Goal: Transaction & Acquisition: Book appointment/travel/reservation

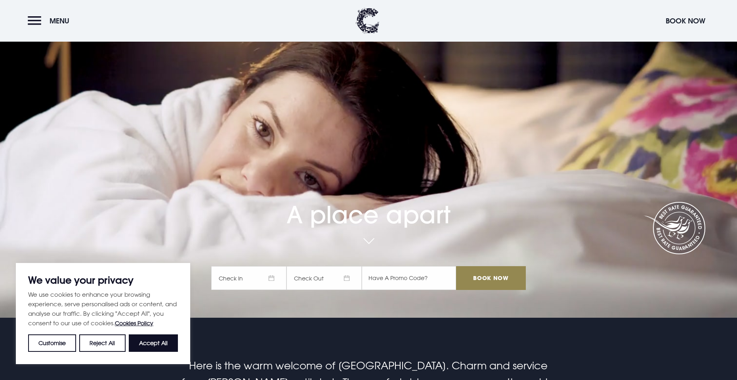
scroll to position [119, 0]
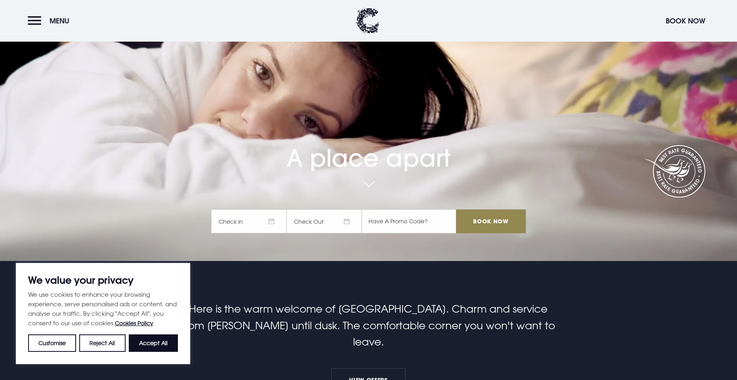
click at [254, 218] on span "Check In" at bounding box center [248, 221] width 75 height 24
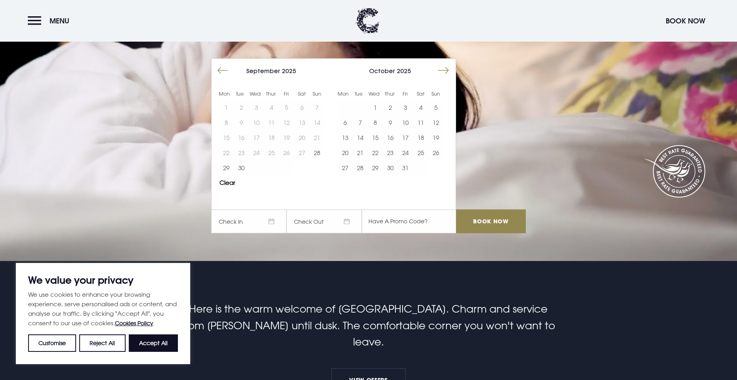
click at [448, 71] on button "Move forward to switch to the next month." at bounding box center [443, 70] width 15 height 15
click at [449, 71] on button "Move forward to switch to the next month." at bounding box center [443, 70] width 15 height 15
click at [448, 71] on button "Move forward to switch to the next month." at bounding box center [443, 70] width 15 height 15
click at [449, 71] on button "Move forward to switch to the next month." at bounding box center [443, 70] width 15 height 15
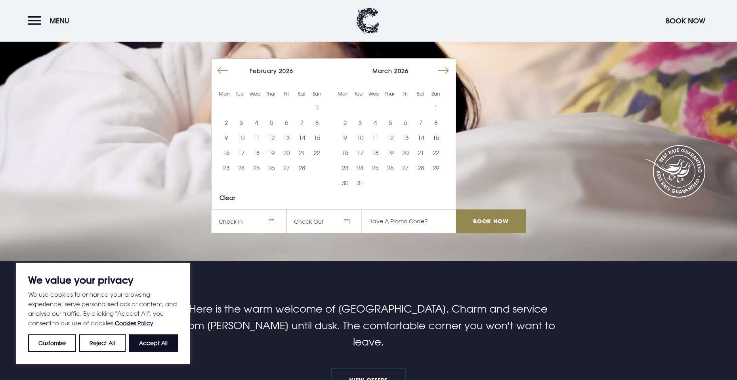
click at [449, 71] on button "Move forward to switch to the next month." at bounding box center [443, 70] width 15 height 15
click at [368, 122] on button "5" at bounding box center [360, 122] width 15 height 15
click at [376, 120] on button "6" at bounding box center [375, 122] width 15 height 15
click at [468, 220] on input "Book Now" at bounding box center [491, 221] width 70 height 24
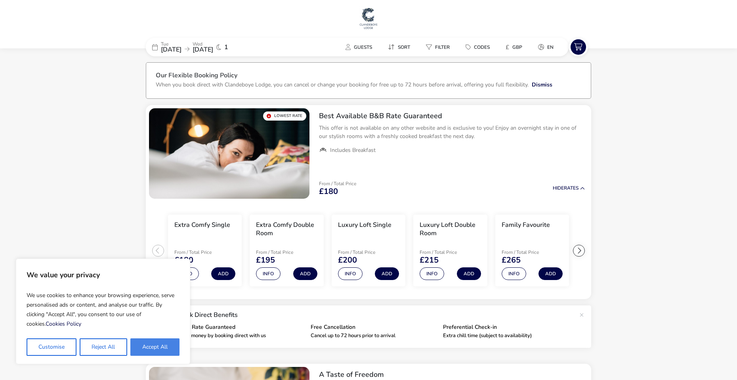
click at [141, 351] on button "Accept All" at bounding box center [154, 346] width 49 height 17
checkbox input "true"
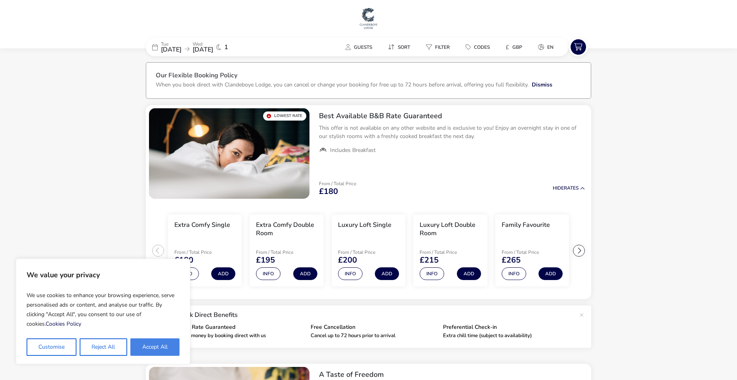
checkbox input "true"
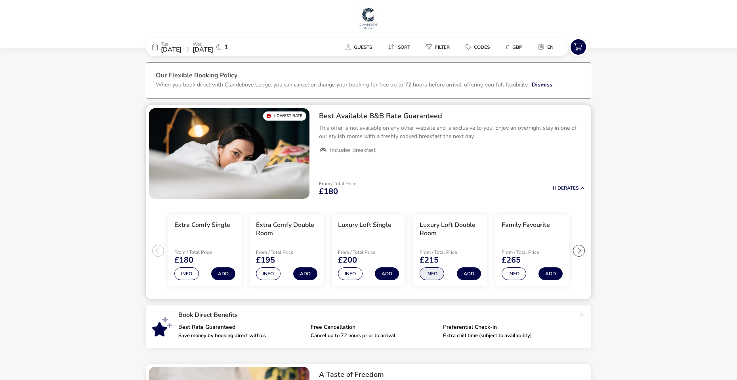
click at [430, 270] on button "Info" at bounding box center [432, 273] width 25 height 13
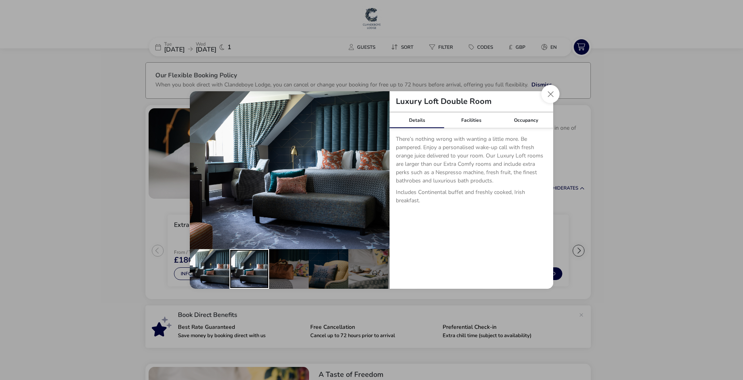
click at [262, 271] on div "details" at bounding box center [249, 269] width 40 height 40
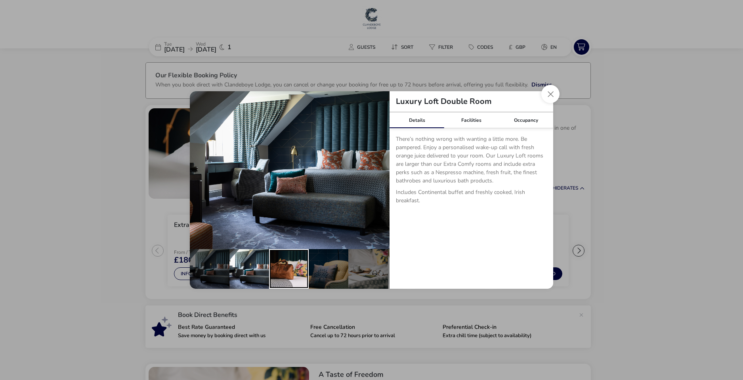
click at [296, 271] on div "details" at bounding box center [289, 269] width 40 height 40
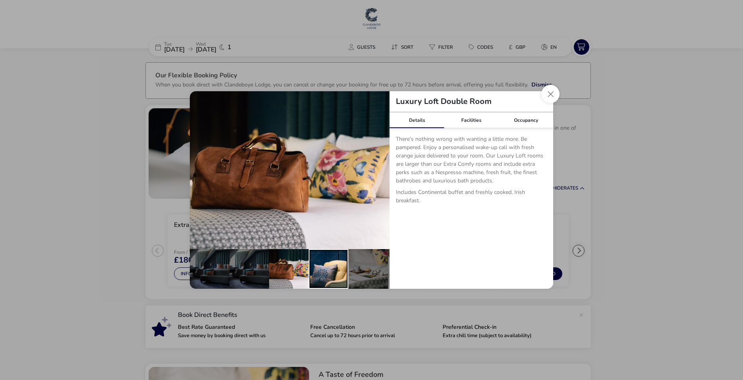
click at [325, 269] on div "details" at bounding box center [329, 269] width 40 height 40
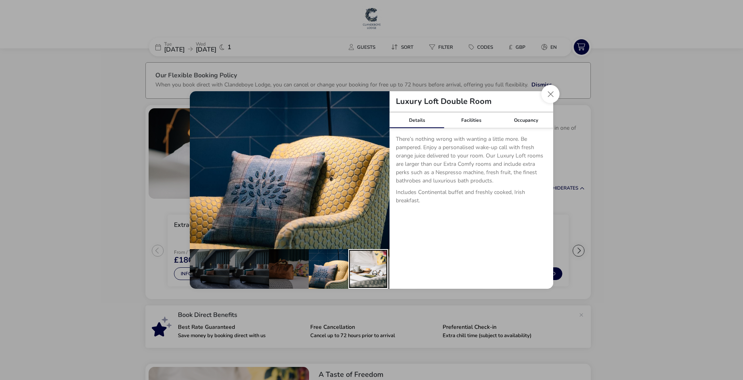
click at [353, 268] on div "details" at bounding box center [368, 269] width 40 height 40
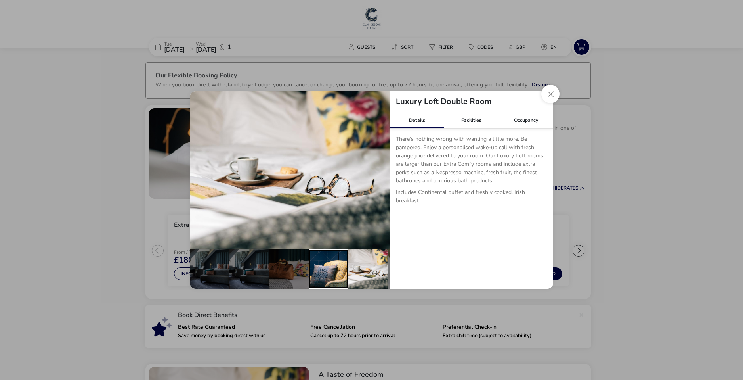
click at [329, 270] on div "details" at bounding box center [329, 269] width 40 height 40
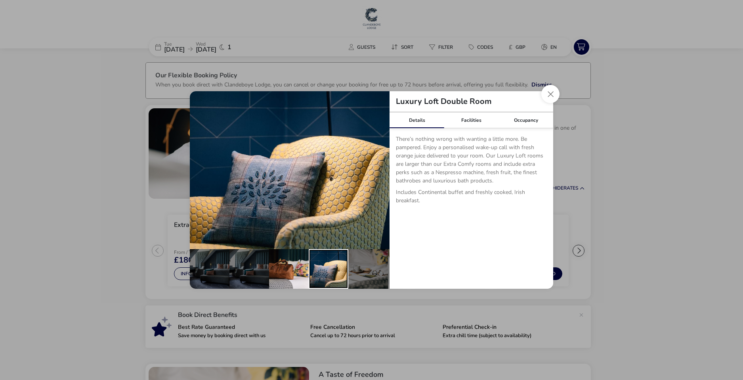
drag, startPoint x: 309, startPoint y: 268, endPoint x: 291, endPoint y: 268, distance: 17.4
click at [308, 268] on ul "details" at bounding box center [290, 269] width 200 height 40
click at [286, 269] on div "details" at bounding box center [289, 269] width 40 height 40
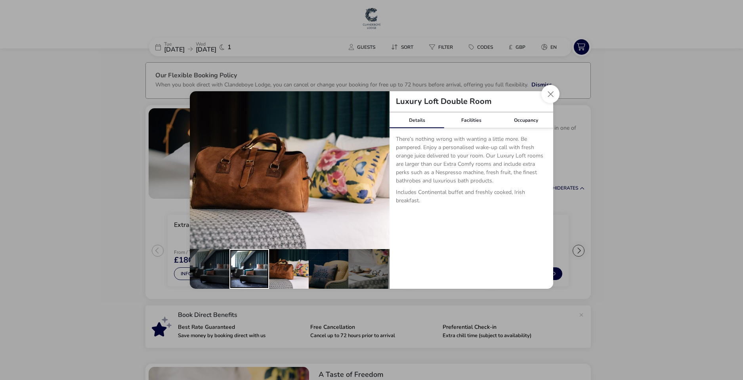
click at [268, 266] on div "details" at bounding box center [249, 269] width 40 height 40
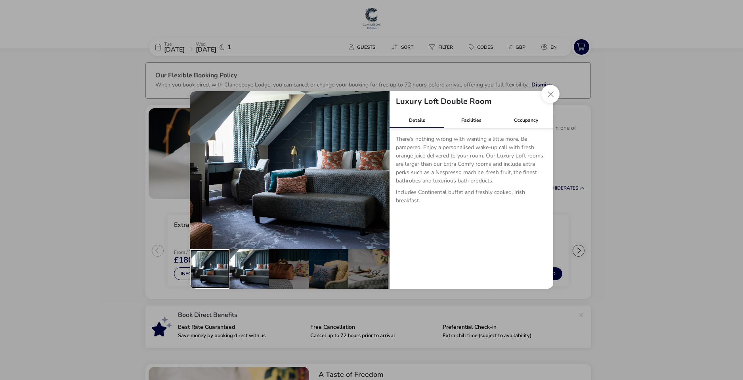
click at [225, 264] on div "details" at bounding box center [210, 269] width 40 height 40
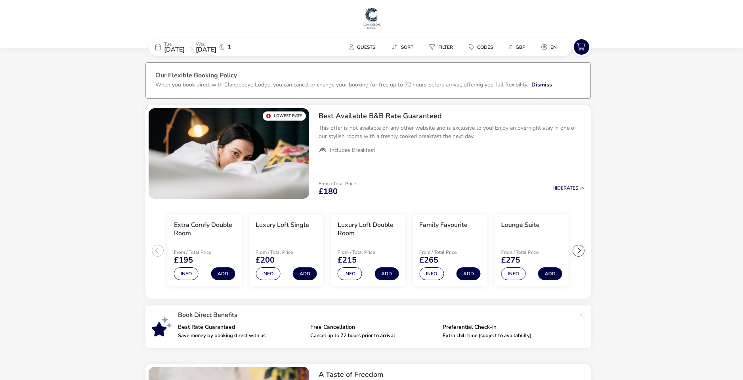
click at [117, 260] on div "Luxury Loft Double Room Details Facilities Occupancy There’s nothing wrong with…" at bounding box center [371, 190] width 743 height 380
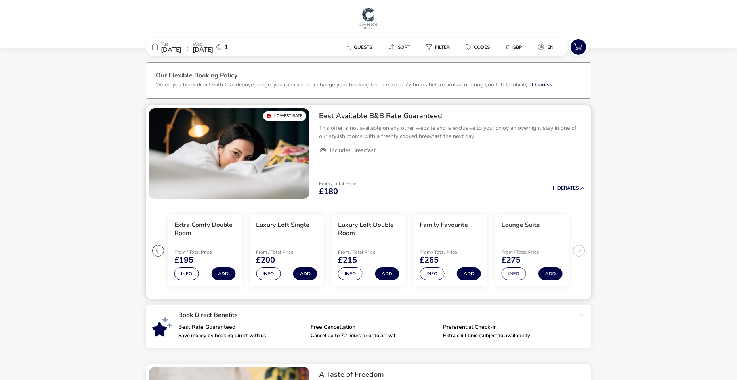
click at [157, 247] on div at bounding box center [158, 251] width 12 height 12
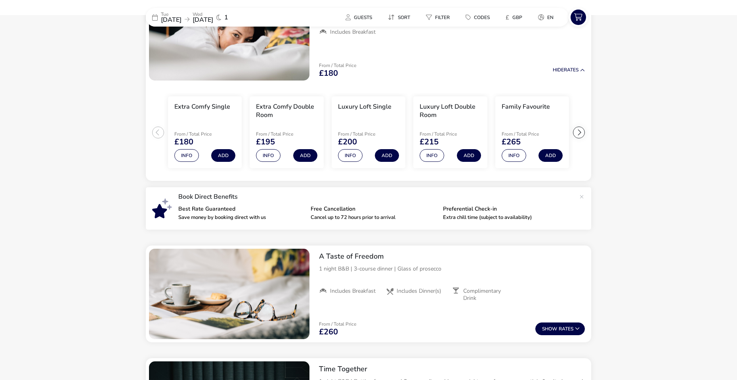
scroll to position [119, 0]
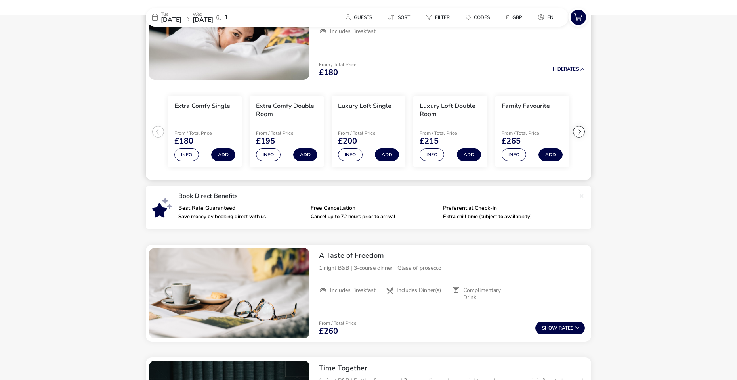
click at [583, 132] on div at bounding box center [579, 132] width 12 height 12
click at [582, 132] on ul "Extra Comfy Single From / Total Price £180 Info Add Extra Comfy Double Room Fro…" at bounding box center [368, 131] width 445 height 97
click at [156, 127] on div at bounding box center [158, 132] width 12 height 12
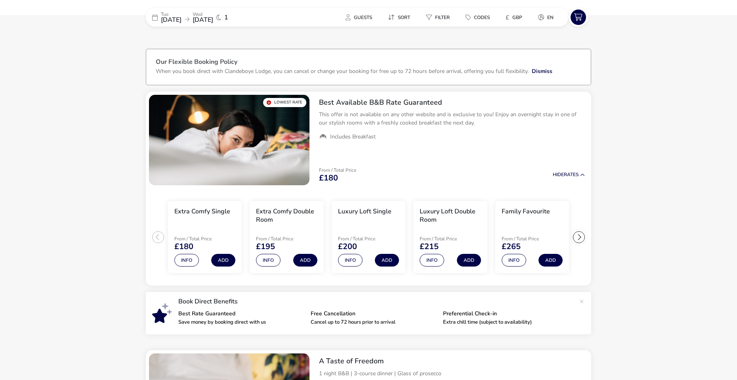
scroll to position [0, 0]
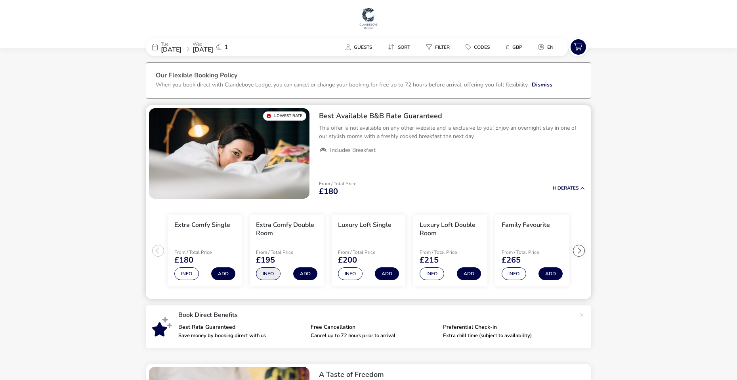
click at [274, 273] on button "Info" at bounding box center [268, 273] width 25 height 13
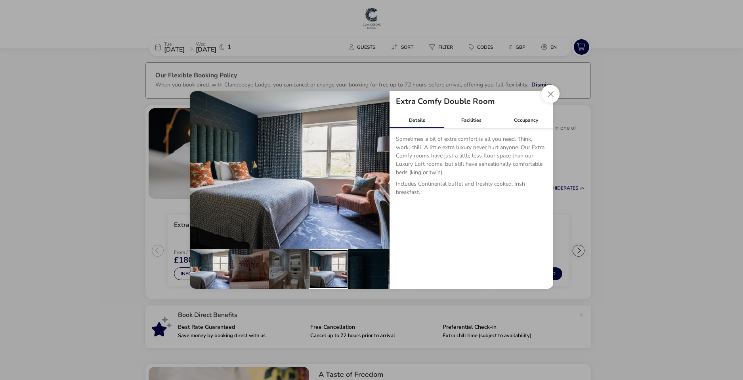
click at [330, 271] on div "details" at bounding box center [329, 269] width 40 height 40
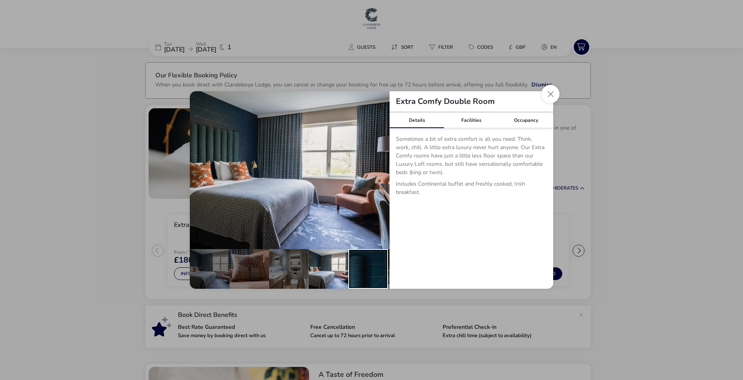
click at [355, 268] on div "details" at bounding box center [368, 269] width 40 height 40
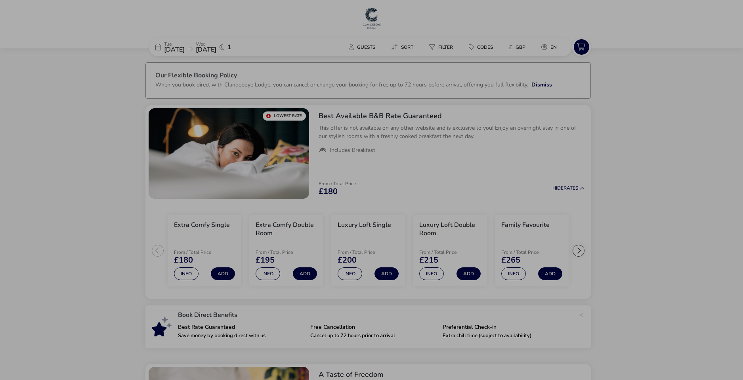
click at [573, 174] on div "Extra Comfy Double Room Details Facilities Occupancy Sometimes a bit of extra c…" at bounding box center [371, 190] width 743 height 380
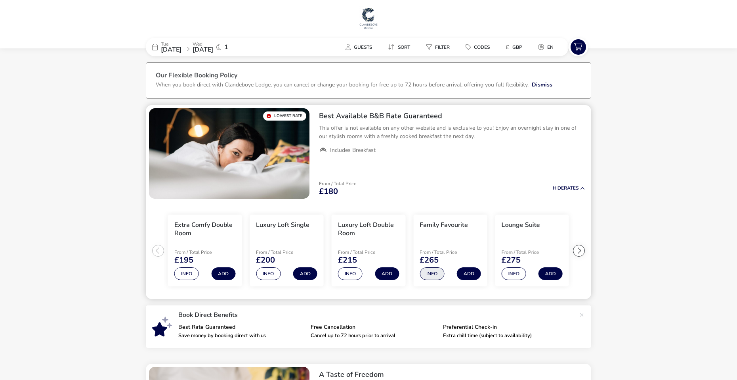
click at [430, 274] on button "Info" at bounding box center [432, 273] width 25 height 13
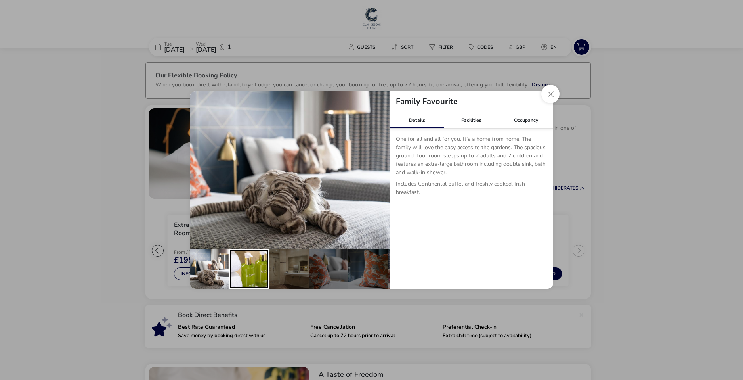
click at [257, 262] on div "details" at bounding box center [249, 269] width 40 height 40
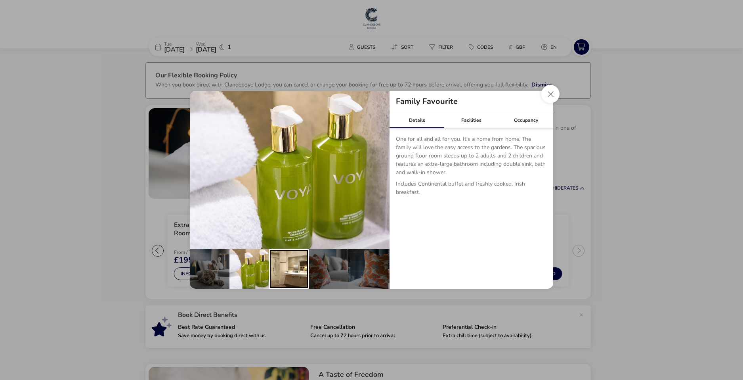
click at [296, 262] on div "details" at bounding box center [289, 269] width 40 height 40
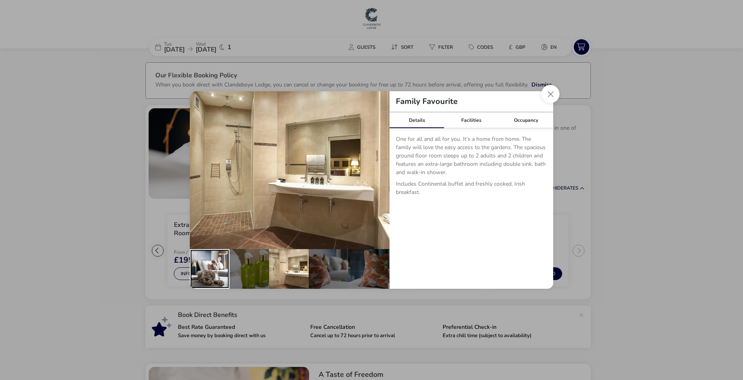
click at [221, 260] on div "details" at bounding box center [210, 269] width 40 height 40
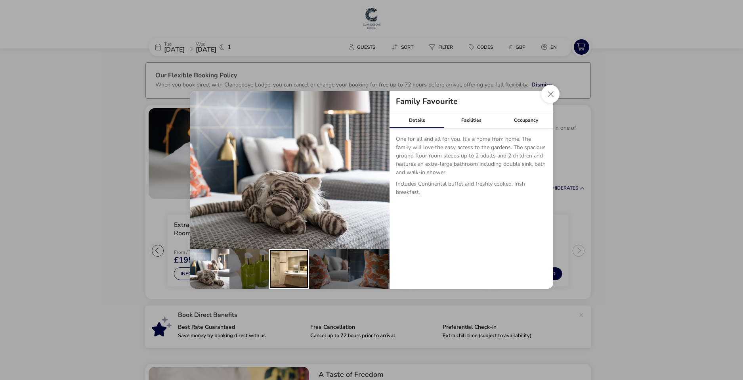
click at [278, 264] on div "details" at bounding box center [289, 269] width 40 height 40
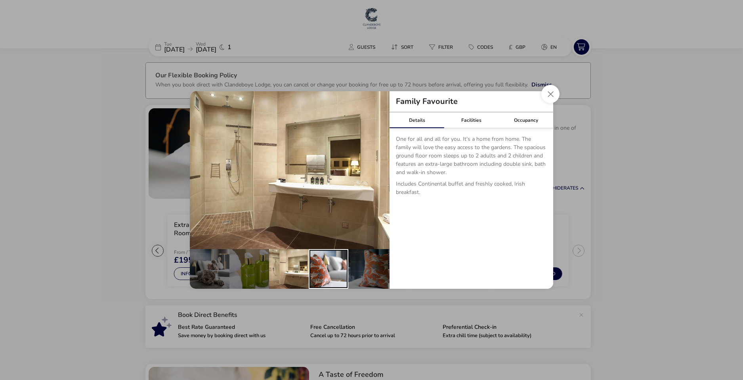
click at [330, 268] on div "details" at bounding box center [329, 269] width 40 height 40
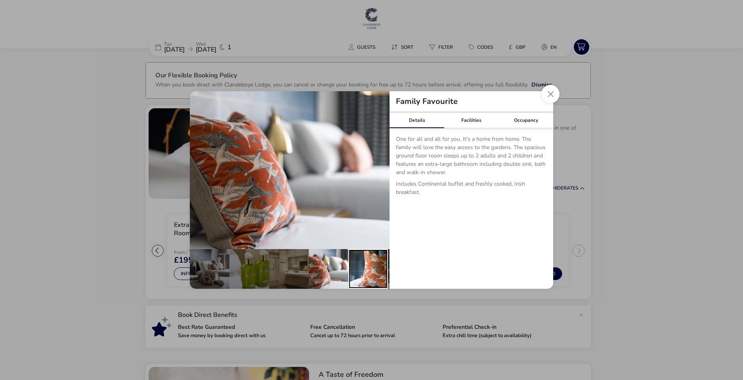
click at [376, 264] on div "details" at bounding box center [368, 269] width 40 height 40
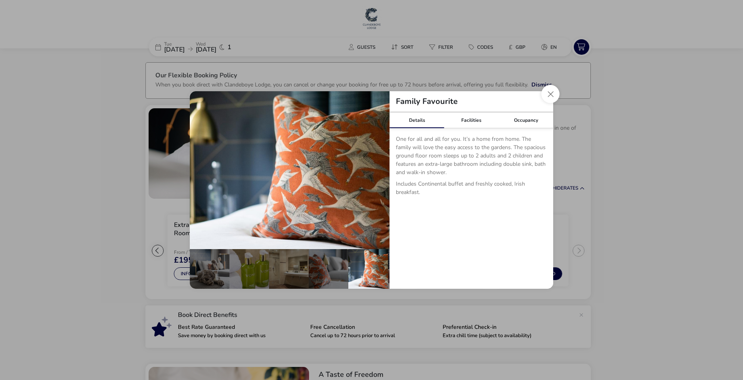
click at [550, 237] on div "Details Facilities Occupancy One for all and all for you. It’s a home from home…" at bounding box center [472, 200] width 164 height 176
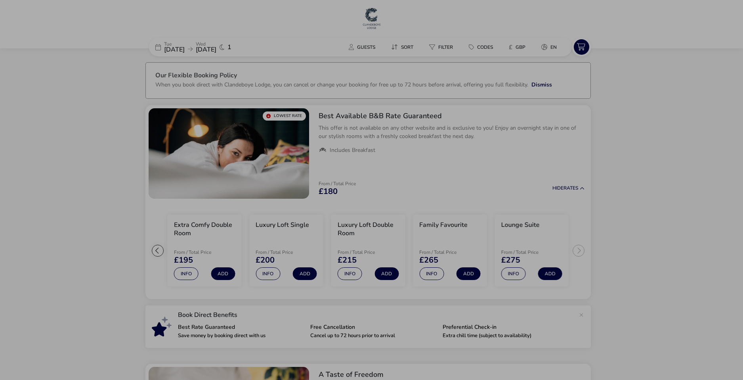
click at [611, 248] on div "Family Favourite Details Facilities Occupancy One for all and all for you. It’s…" at bounding box center [371, 190] width 743 height 380
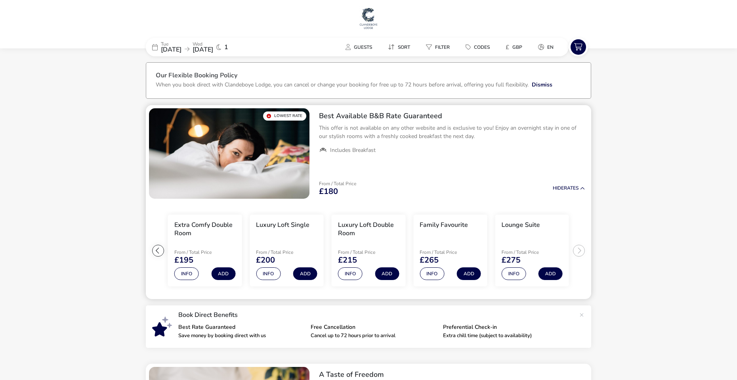
click at [583, 247] on ul "Extra Comfy Single From / Total Price £180 Info Add Extra Comfy Double Room Fro…" at bounding box center [368, 250] width 445 height 97
click at [572, 250] on naf-product-item "Lounge Suite From / Total Price £275 Info Add" at bounding box center [532, 250] width 82 height 78
click at [577, 250] on ul "Extra Comfy Single From / Total Price £180 Info Add Extra Comfy Double Room Fro…" at bounding box center [368, 250] width 445 height 97
click at [160, 250] on div at bounding box center [158, 251] width 12 height 12
click at [158, 248] on ul "Extra Comfy Single From / Total Price £180 Info Add Extra Comfy Double Room Fro…" at bounding box center [368, 250] width 445 height 97
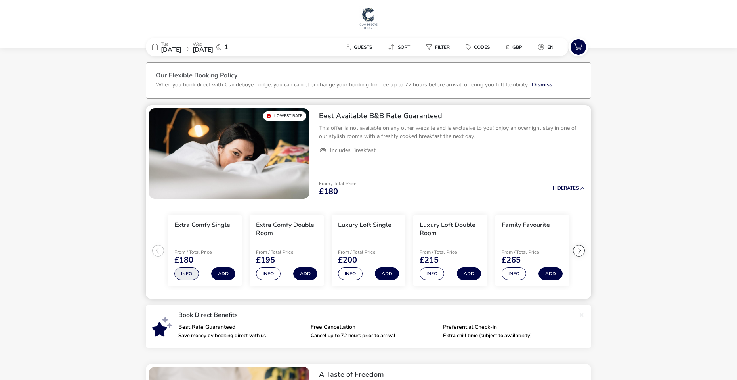
click at [182, 273] on button "Info" at bounding box center [186, 273] width 25 height 13
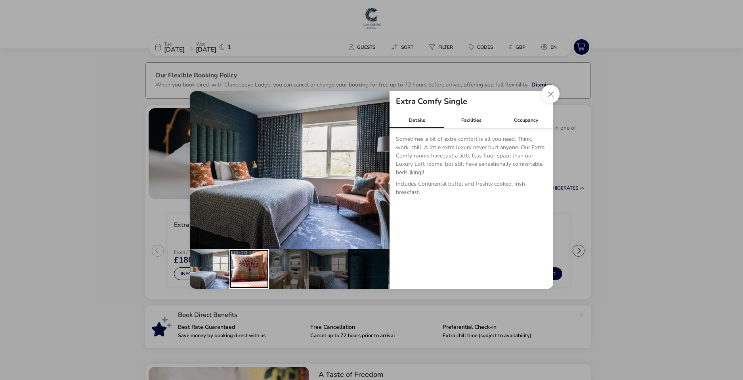
click at [236, 271] on div "details" at bounding box center [249, 269] width 40 height 40
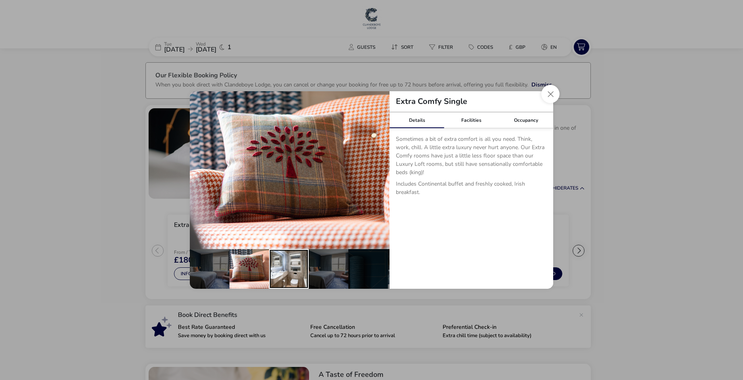
click at [286, 271] on div "details" at bounding box center [289, 269] width 40 height 40
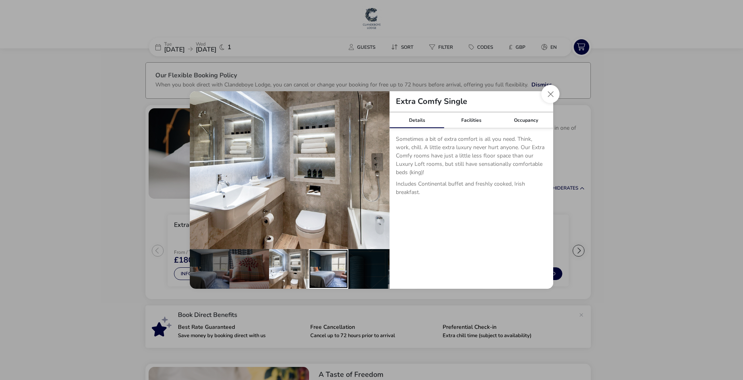
click at [329, 270] on div "details" at bounding box center [329, 269] width 40 height 40
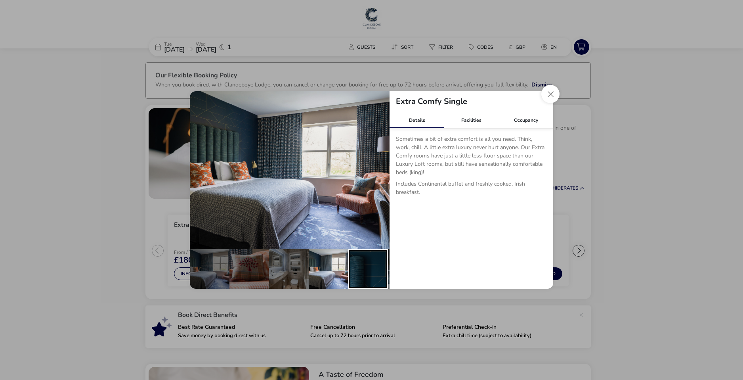
click at [360, 268] on div "details" at bounding box center [368, 269] width 40 height 40
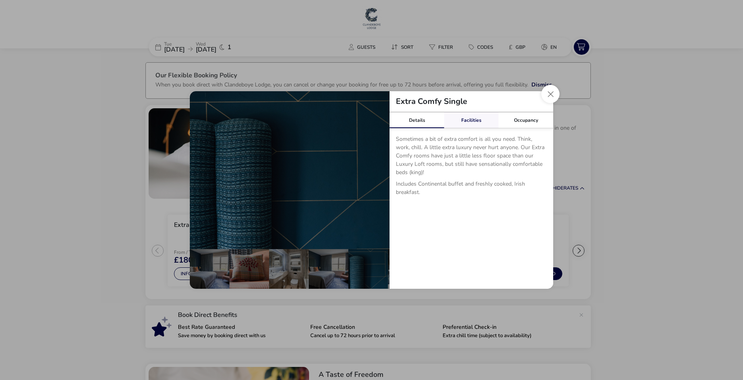
click at [444, 128] on span "details" at bounding box center [444, 128] width 0 height 0
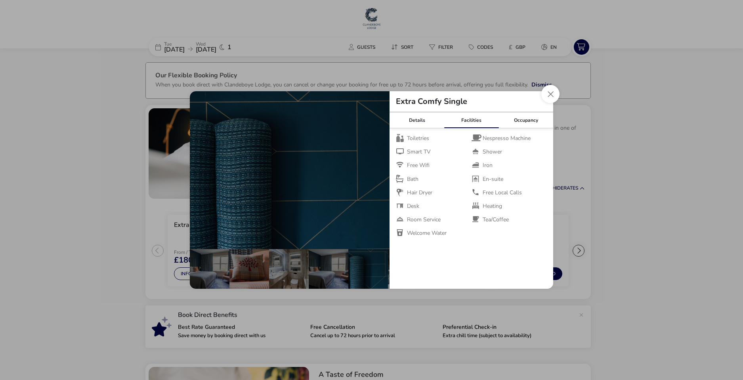
drag, startPoint x: 478, startPoint y: 123, endPoint x: 492, endPoint y: 109, distance: 19.6
click at [492, 109] on div "Extra Comfy Single" at bounding box center [472, 101] width 164 height 21
click at [545, 94] on button "Close dialog" at bounding box center [550, 94] width 18 height 18
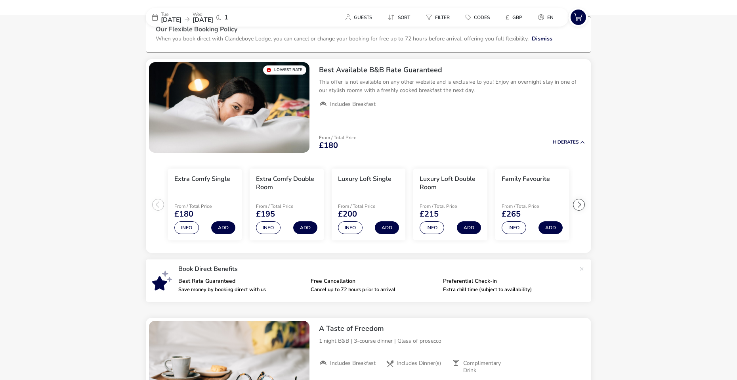
scroll to position [40, 0]
